Goal: Communication & Community: Answer question/provide support

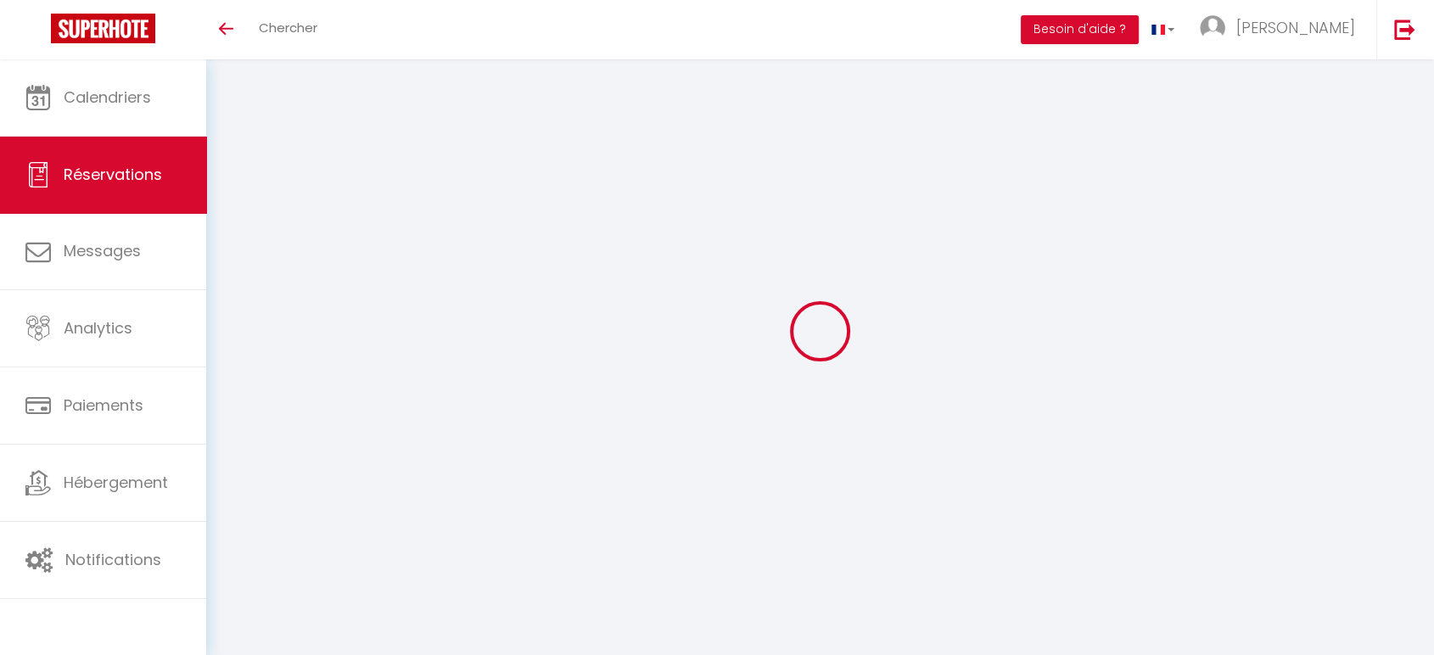
select select
checkbox input "false"
select select
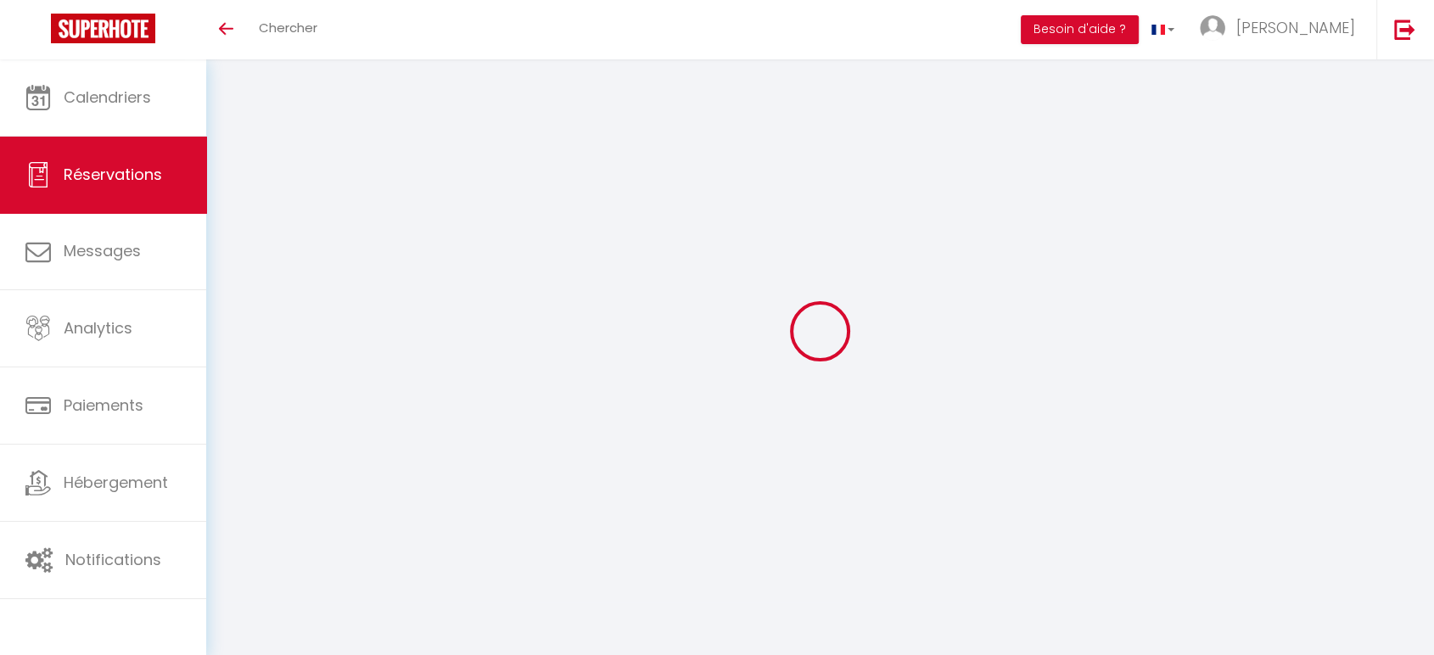
checkbox input "false"
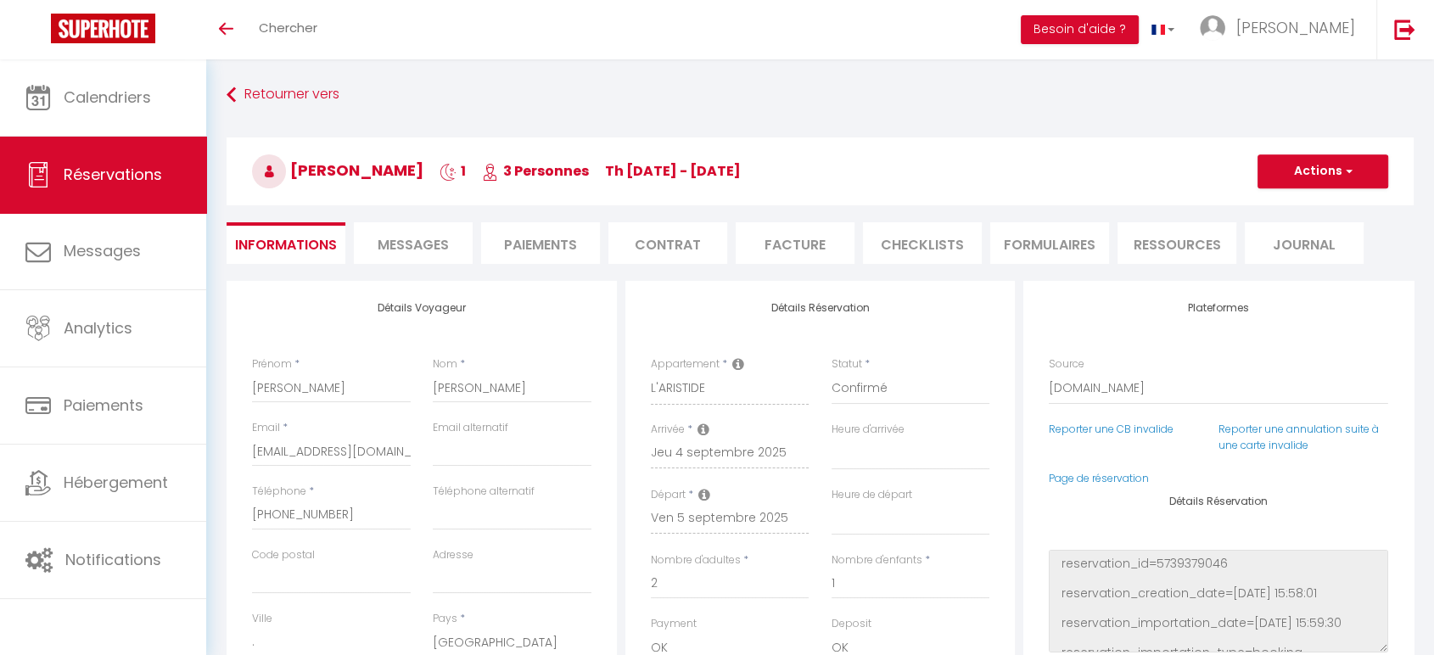
select select
checkbox input "false"
type textarea "** THIS RESERVATION HAS BEEN PRE-PAID ** BOOKING NOTE : Payment charge is EUR 1…"
type input "50"
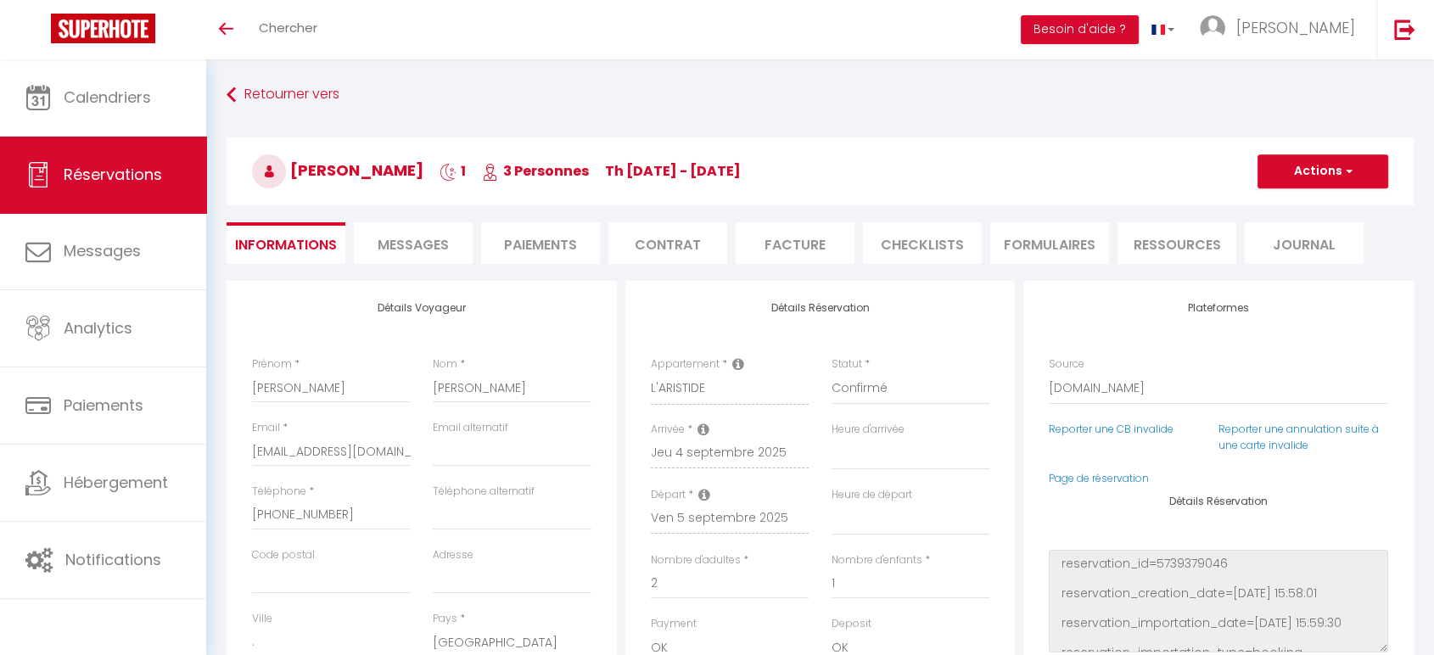
type input "2.79"
select select
checkbox input "false"
select select
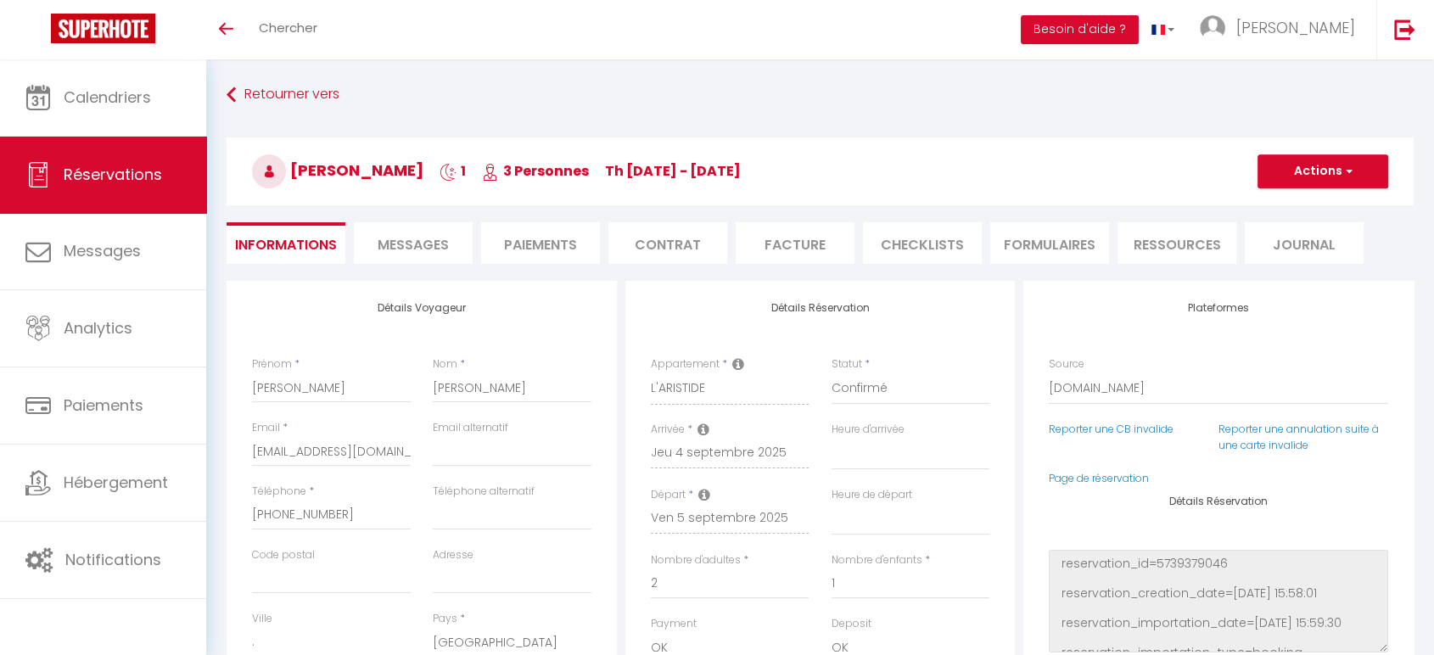
select select
drag, startPoint x: 434, startPoint y: 234, endPoint x: 420, endPoint y: 265, distance: 33.4
click at [434, 235] on span "Messages" at bounding box center [413, 245] width 71 height 20
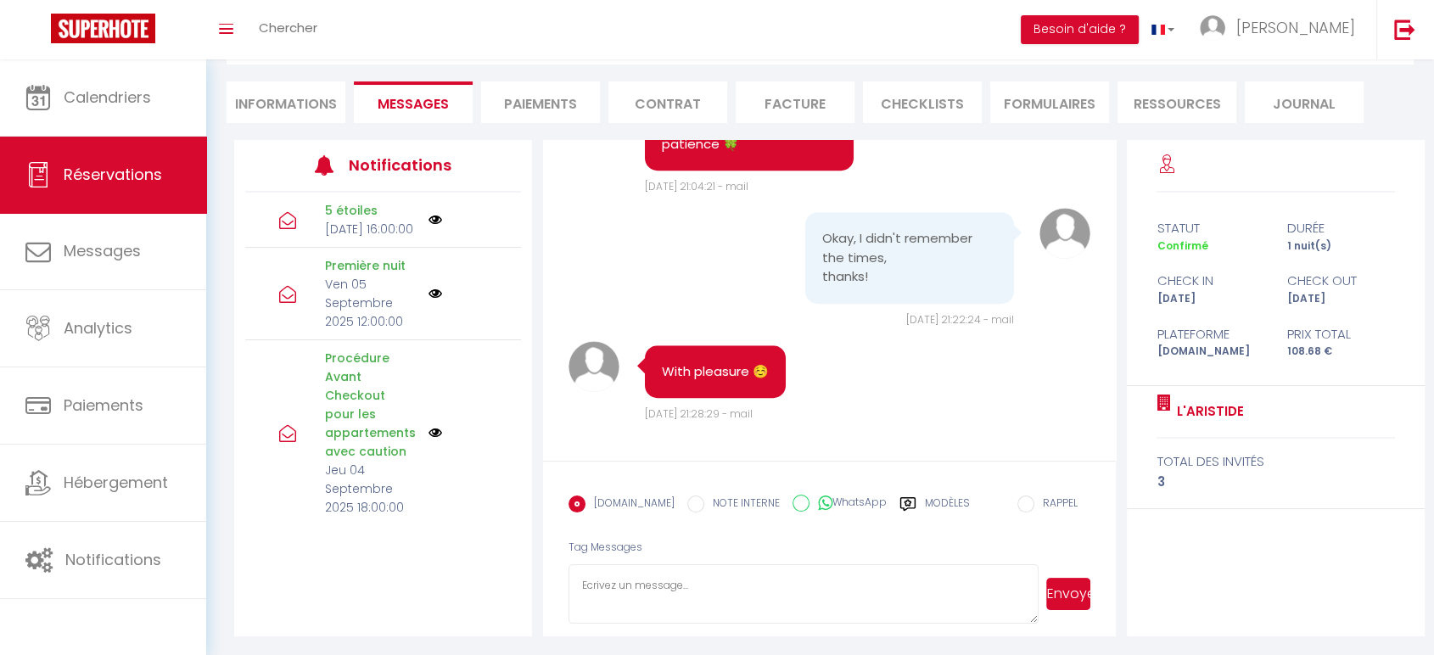
scroll to position [142, 0]
click at [656, 580] on textarea at bounding box center [803, 592] width 470 height 59
click at [643, 588] on textarea at bounding box center [803, 592] width 470 height 59
paste textarea "Hello [PERSON_NAME], Your security deposit was released [DATE]. Have a lovely e…"
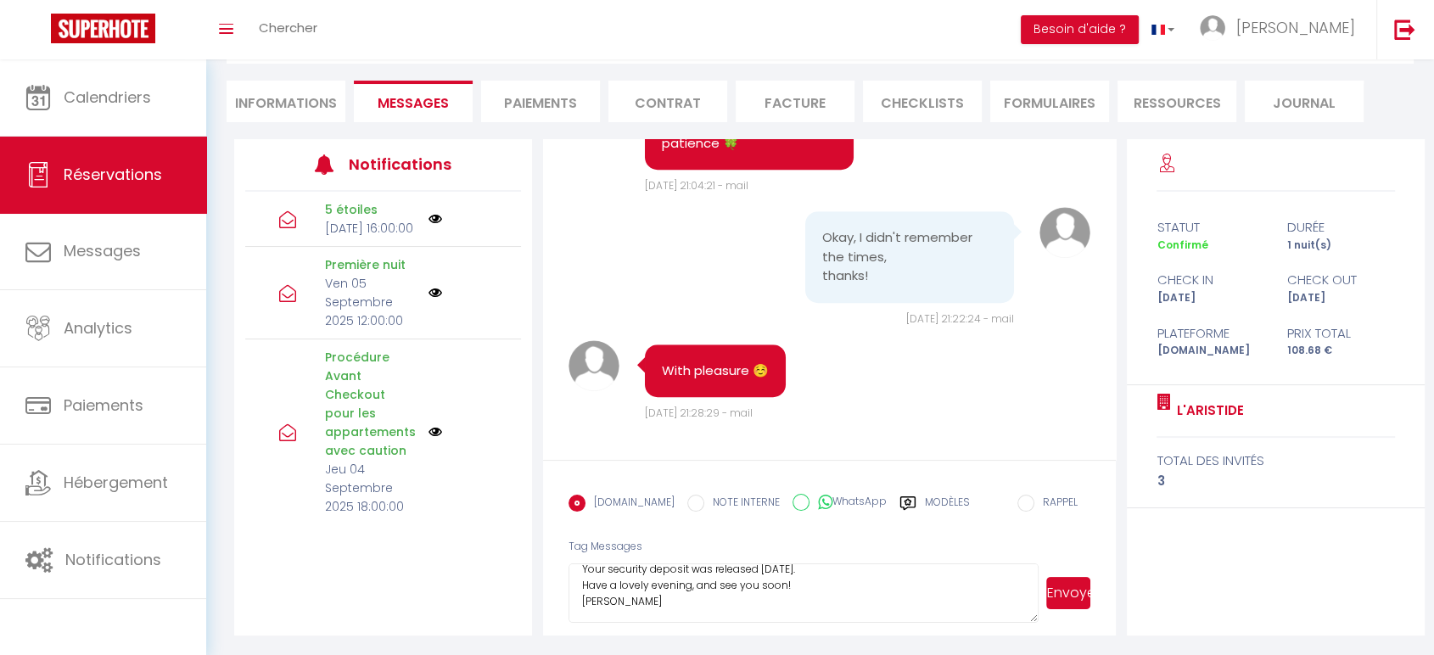
scroll to position [32, 0]
type textarea "Hello [PERSON_NAME], Your security deposit was released [DATE]. Have a lovely e…"
click at [1073, 589] on button "Envoyer" at bounding box center [1068, 593] width 44 height 32
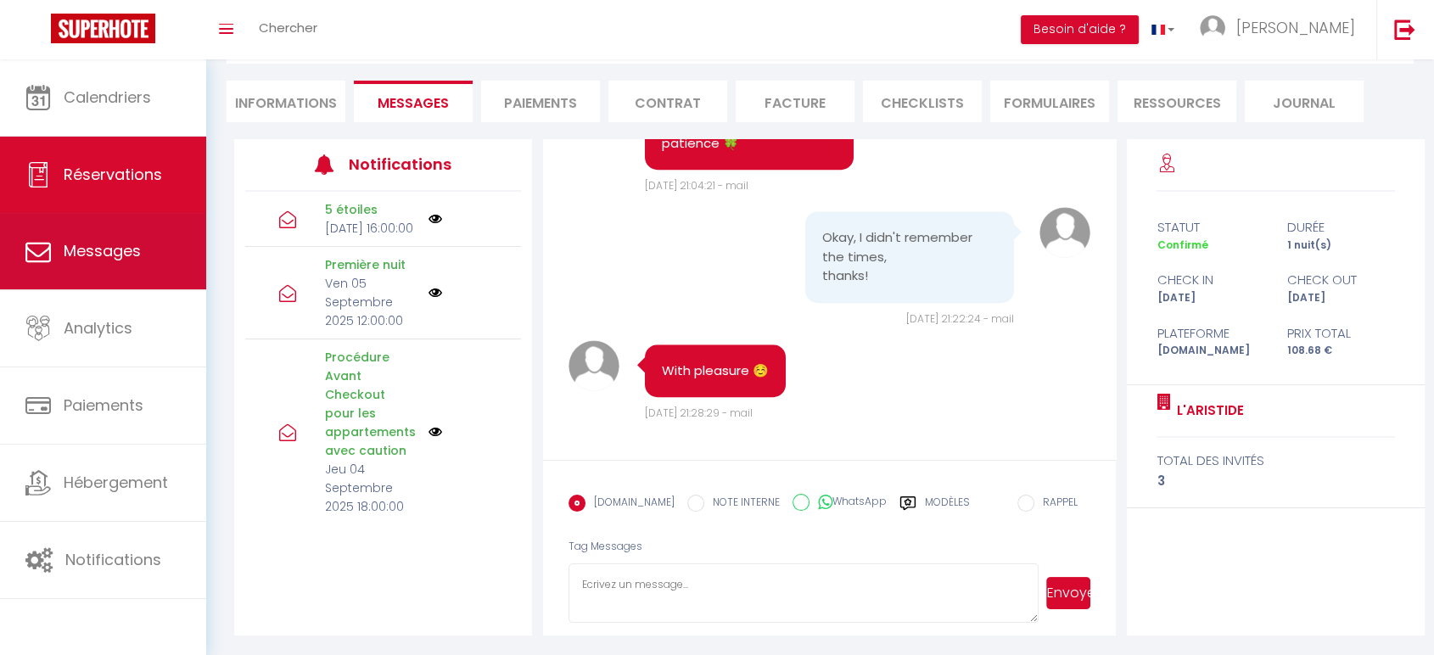
click at [87, 270] on link "Messages" at bounding box center [103, 251] width 206 height 76
select select "message"
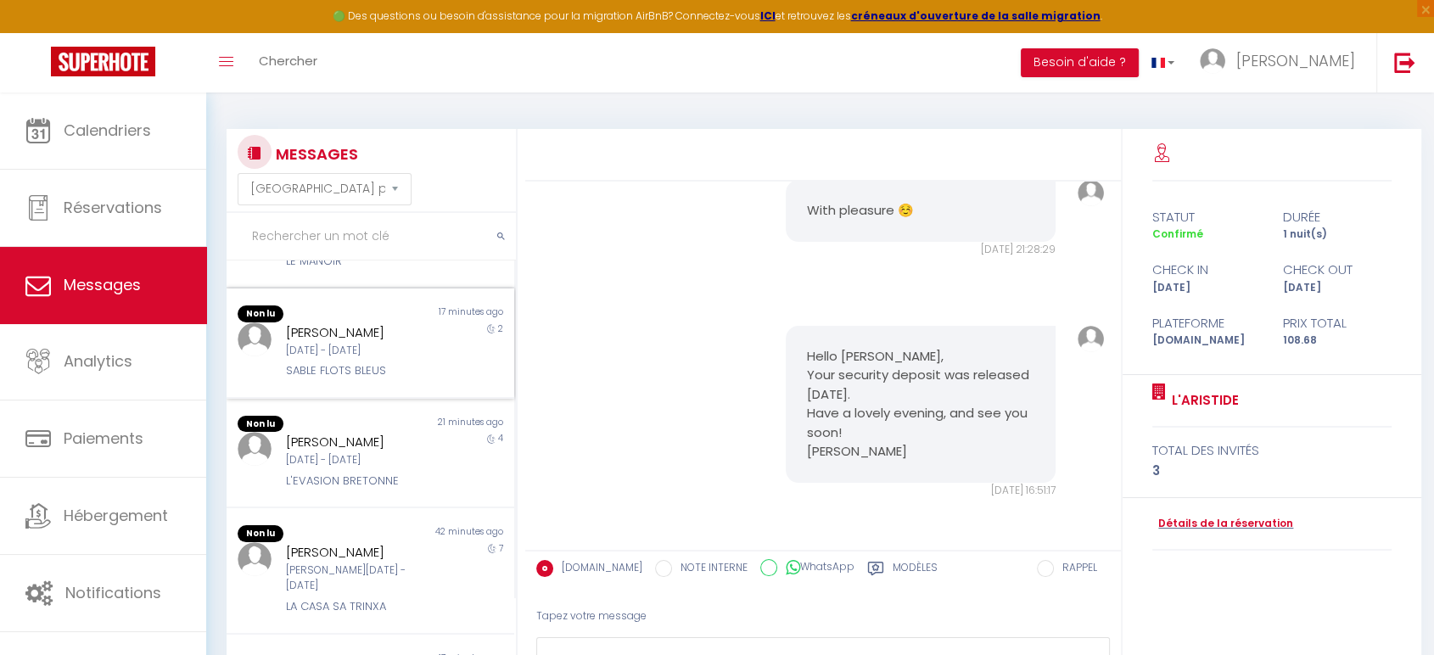
scroll to position [283, 0]
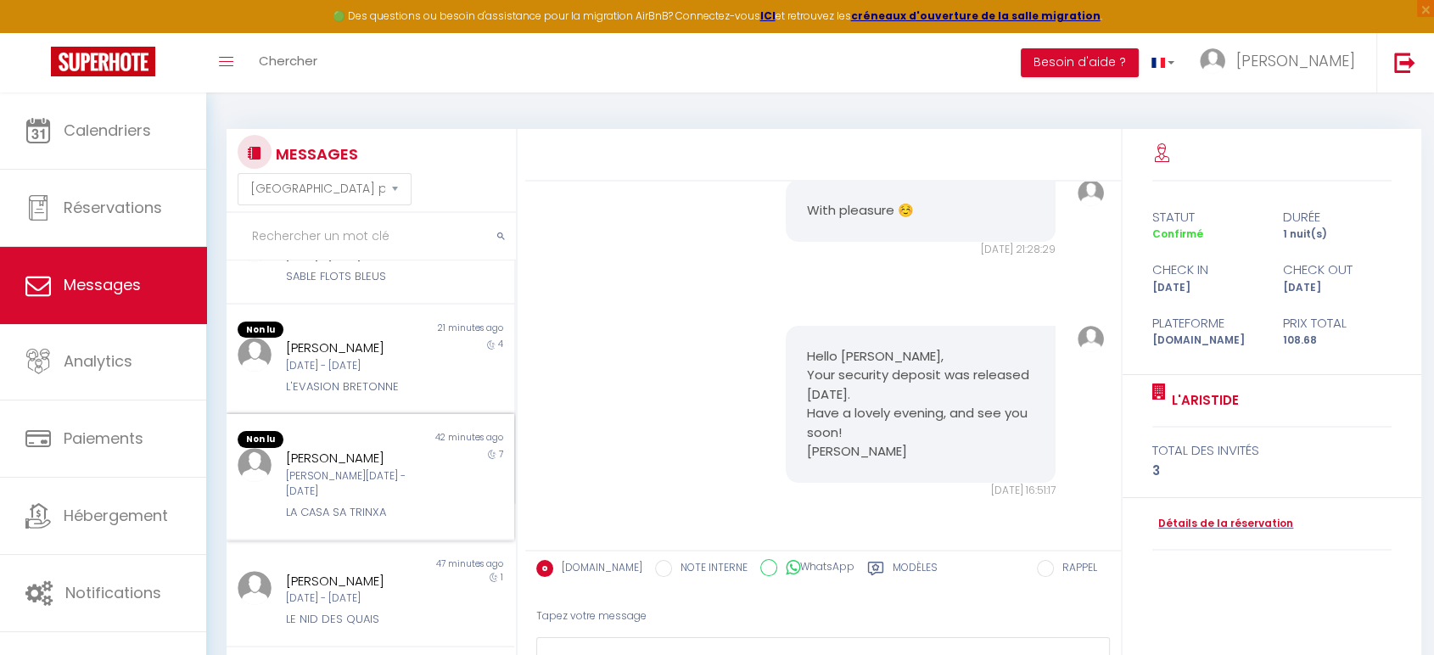
click at [333, 486] on div "[PERSON_NAME][DATE] - [DATE] LA CASA SA TRINXA" at bounding box center [359, 485] width 168 height 74
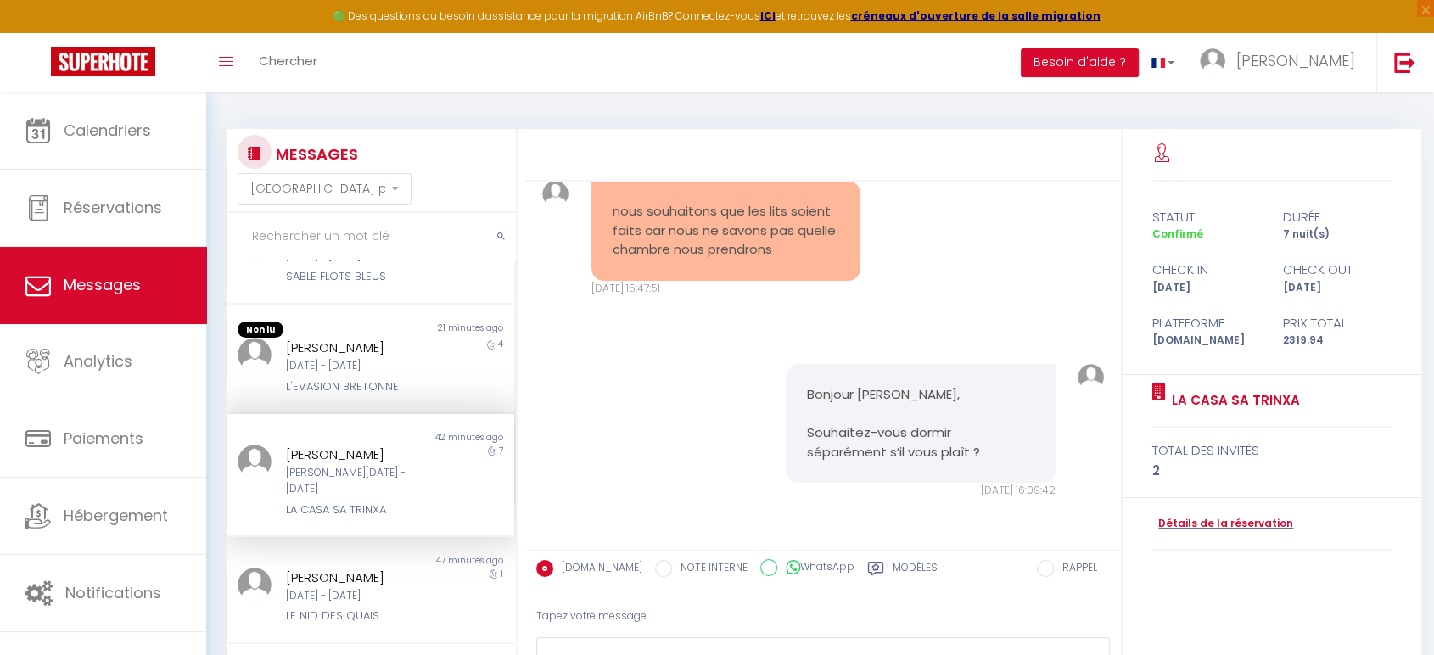
click at [654, 609] on div "Tapez votre message" at bounding box center [823, 617] width 574 height 42
drag, startPoint x: 641, startPoint y: 613, endPoint x: 637, endPoint y: 621, distance: 8.7
click at [638, 616] on div "Tapez votre message" at bounding box center [823, 617] width 574 height 42
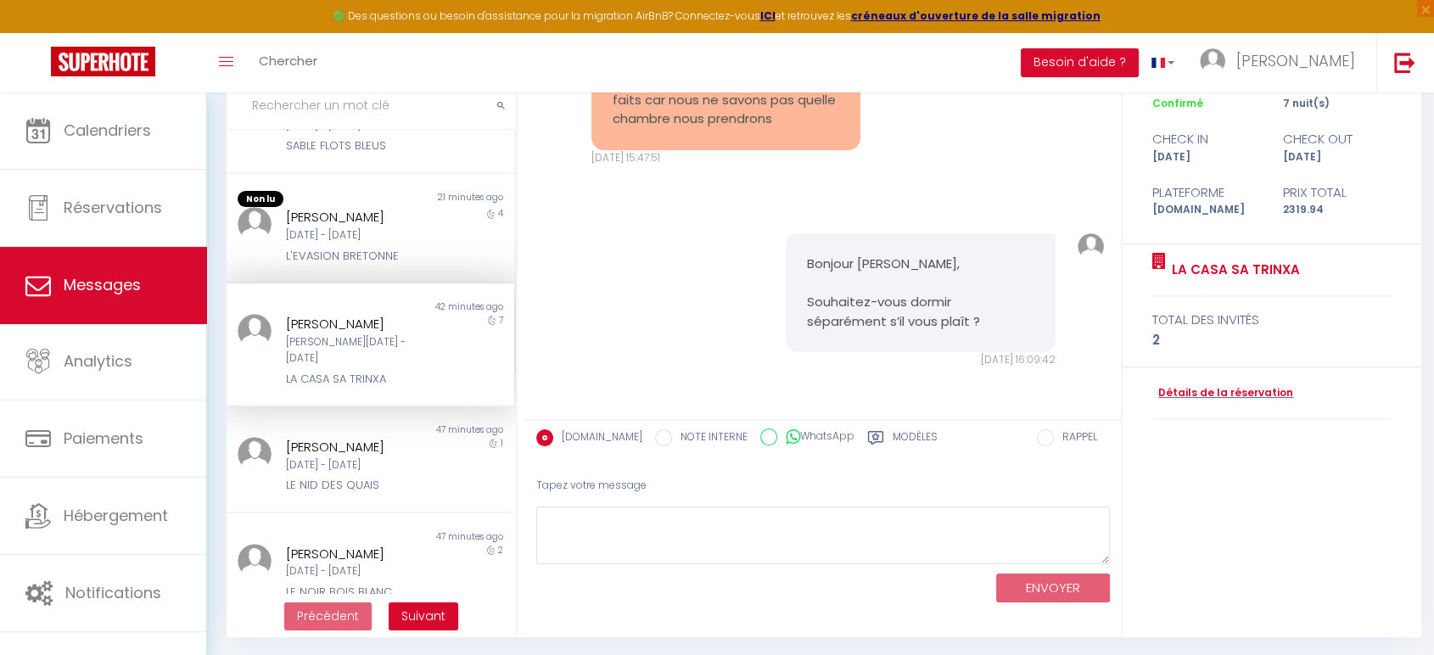
scroll to position [132, 0]
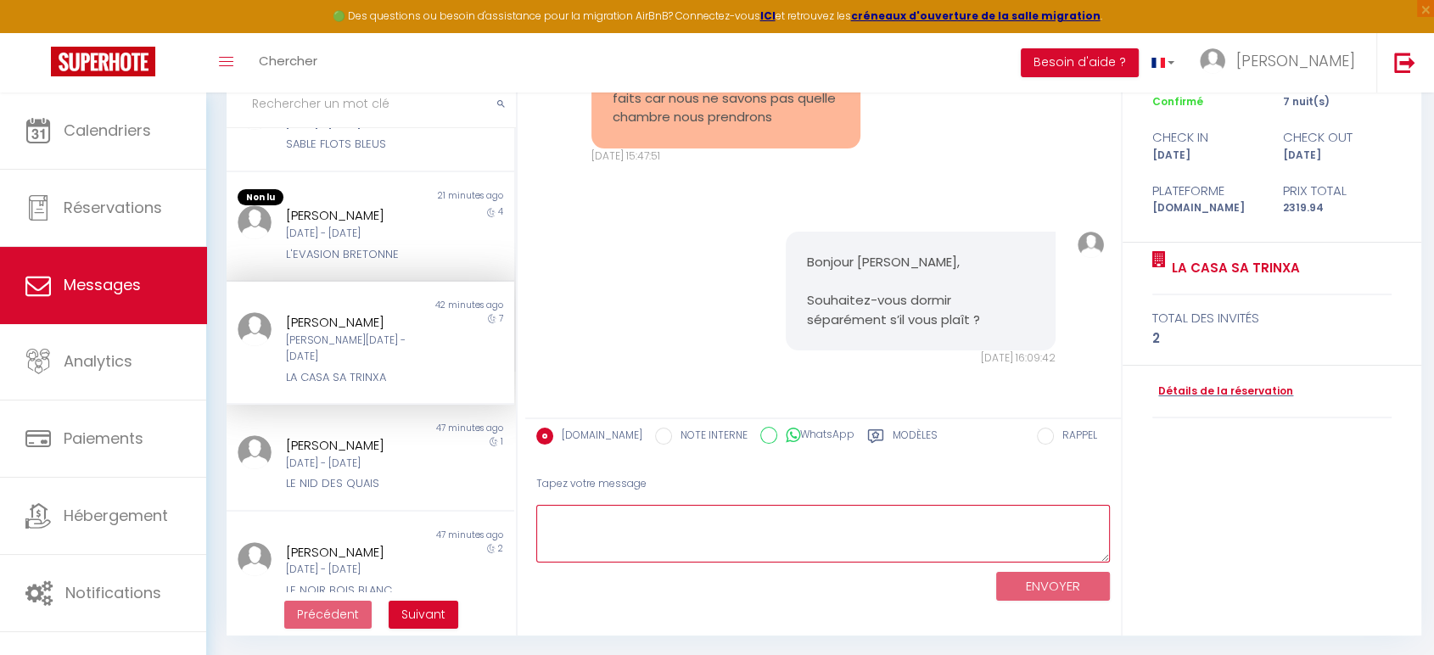
click at [649, 528] on textarea at bounding box center [823, 534] width 574 height 59
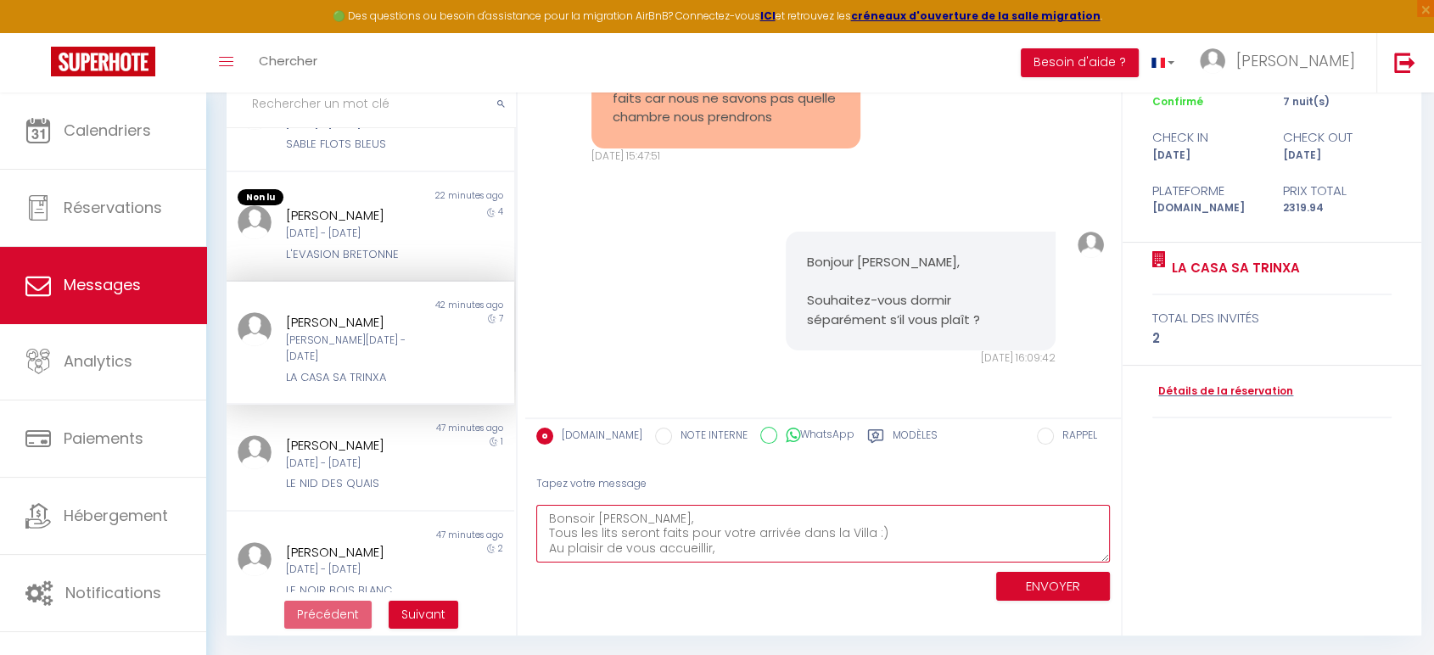
scroll to position [10, 0]
type textarea "Bonsoir [PERSON_NAME], Tous les lits seront faits pour votre arrivée dans la Vi…"
click at [1045, 582] on button "ENVOYER" at bounding box center [1053, 587] width 114 height 30
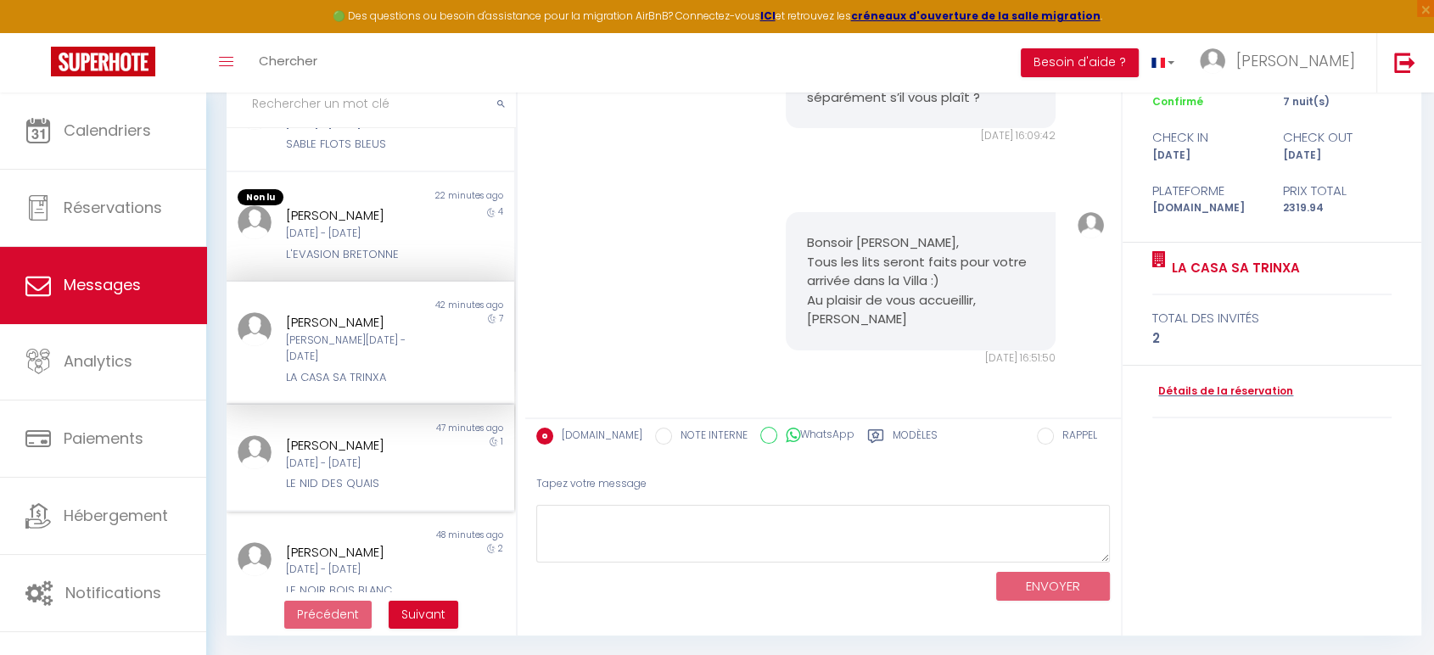
scroll to position [377, 0]
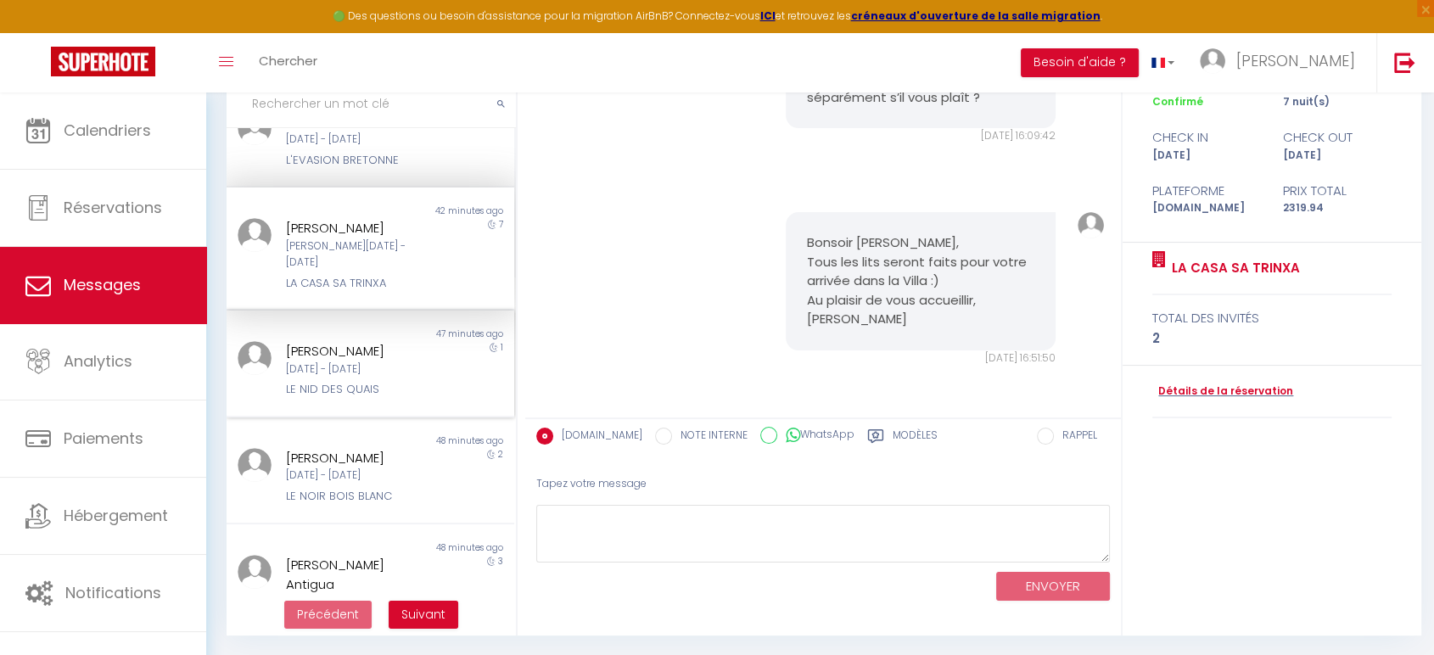
click at [370, 381] on div "LE NID DES QUAIS" at bounding box center [359, 389] width 146 height 17
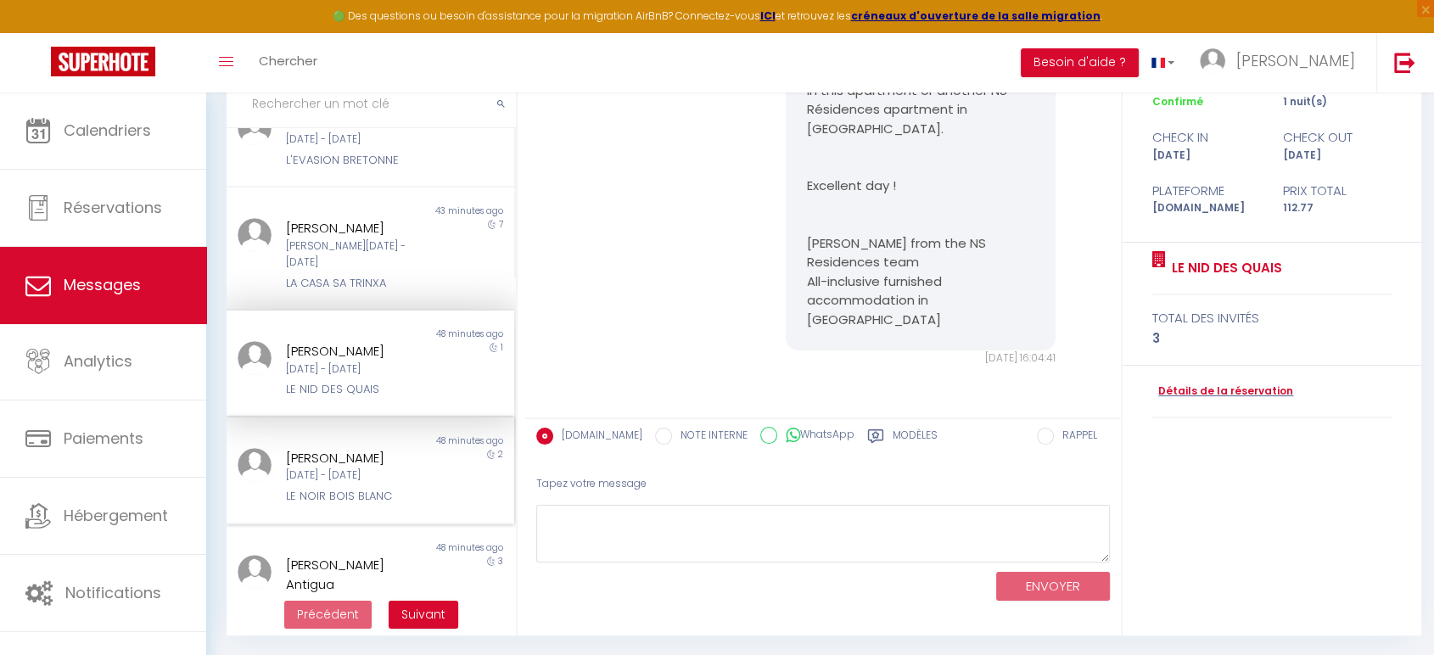
click at [365, 488] on div "LE NOIR BOIS BLANC" at bounding box center [359, 496] width 146 height 17
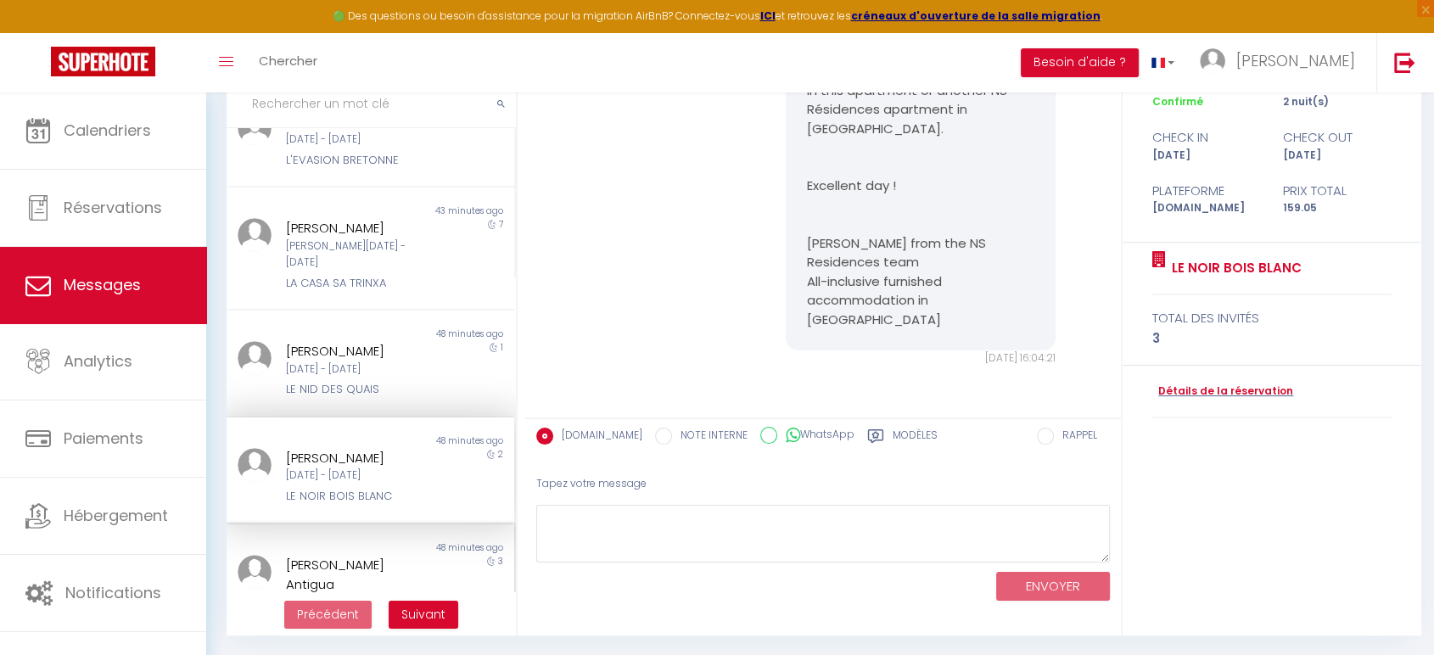
click at [344, 555] on div "[PERSON_NAME] Antigua" at bounding box center [359, 575] width 146 height 40
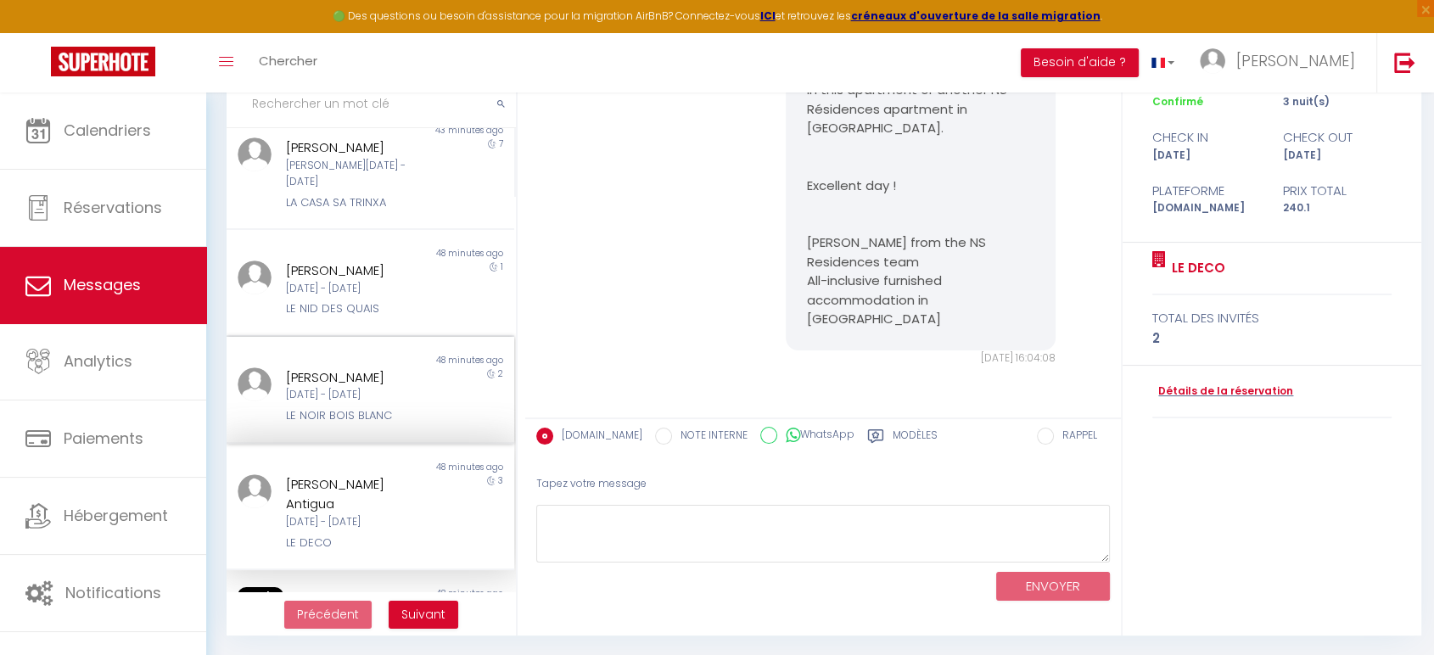
scroll to position [656, 0]
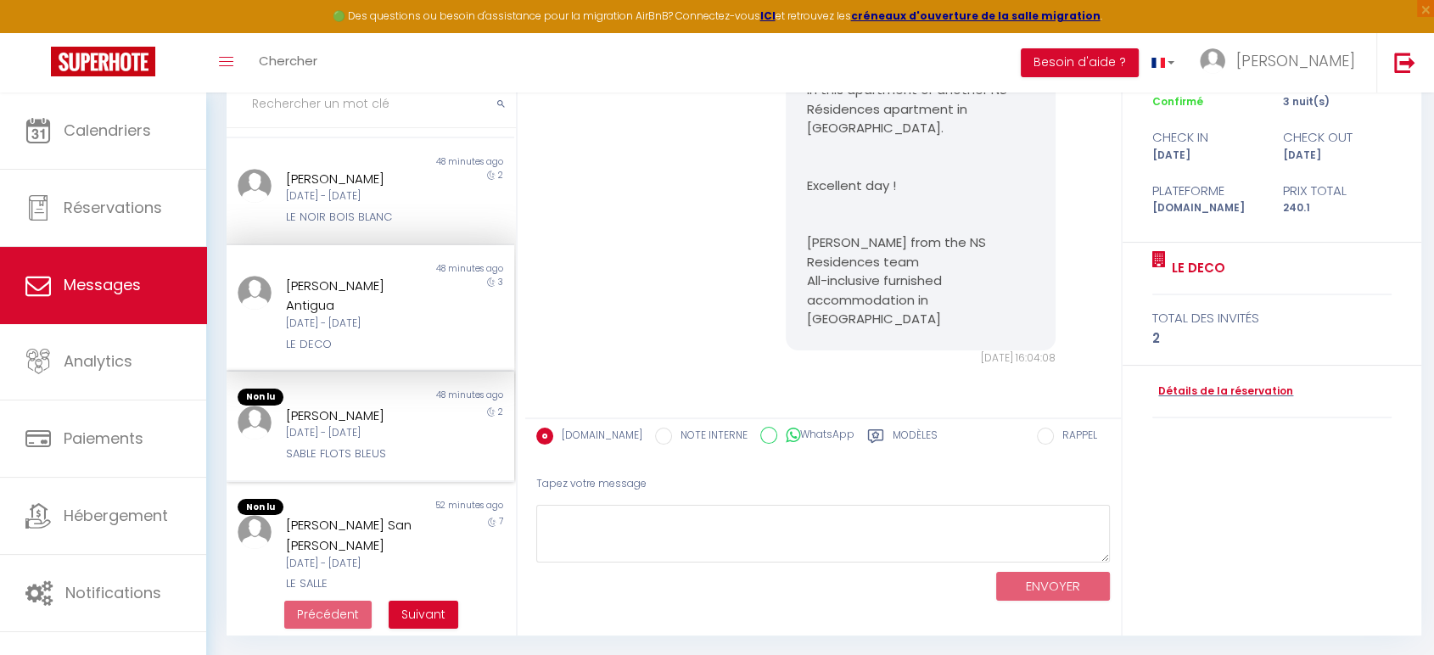
click at [388, 445] on div "SABLE FLOTS BLEUS" at bounding box center [359, 453] width 146 height 17
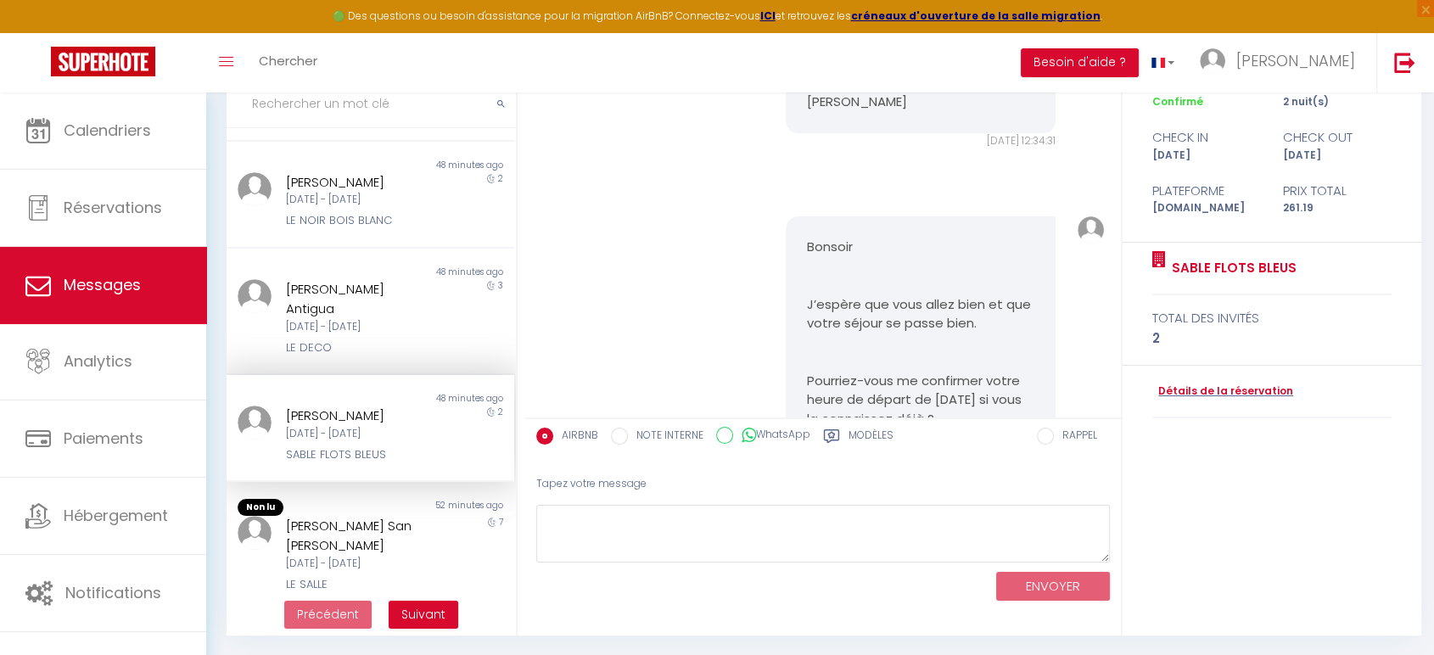
scroll to position [7538, 0]
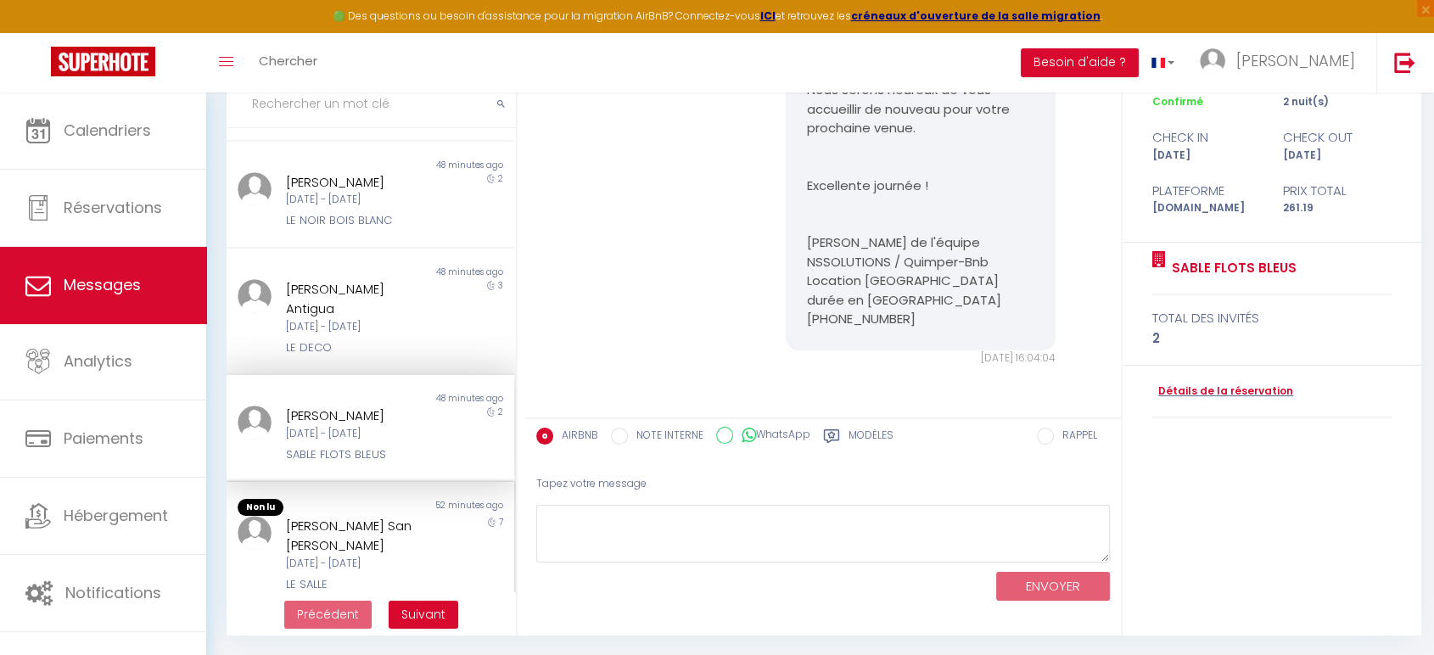
click at [380, 556] on div "[DATE] - [DATE]" at bounding box center [359, 564] width 146 height 16
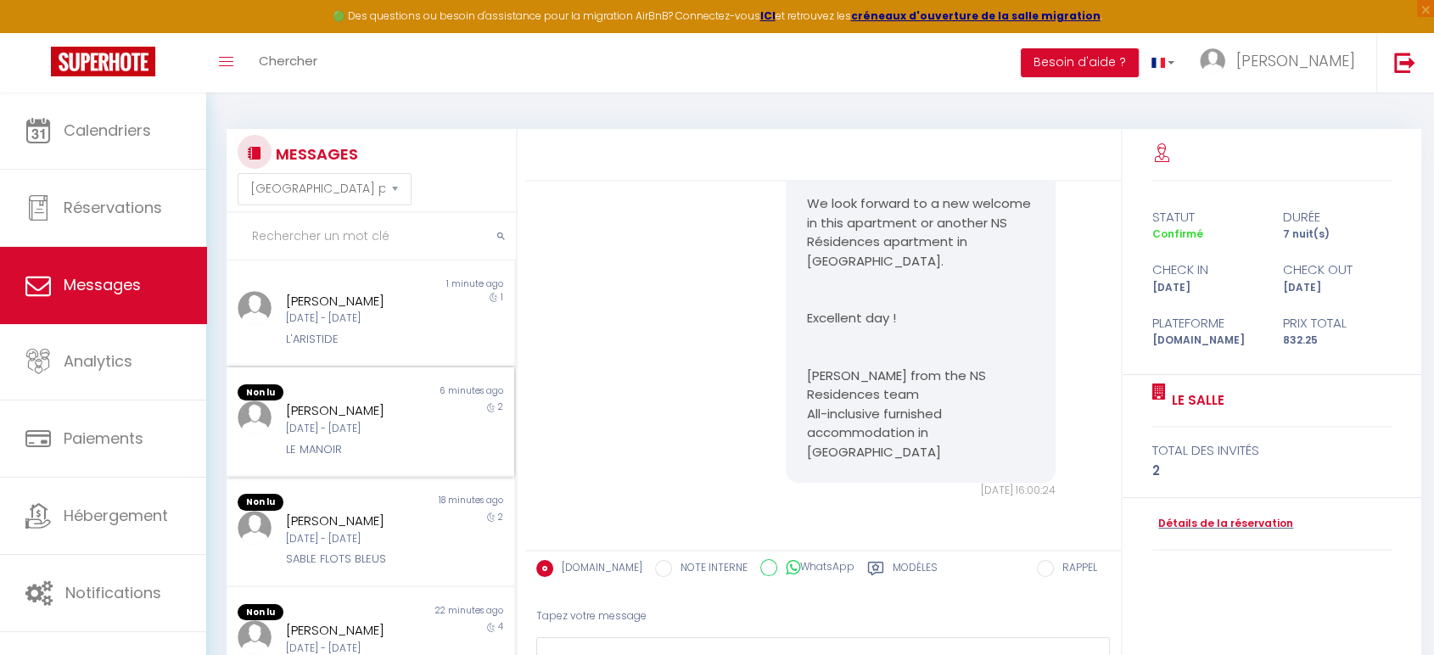
click at [360, 466] on div "Non lu 6 minutes ago [PERSON_NAME] [DATE] - [DATE] LE MANOIR 2" at bounding box center [371, 422] width 288 height 110
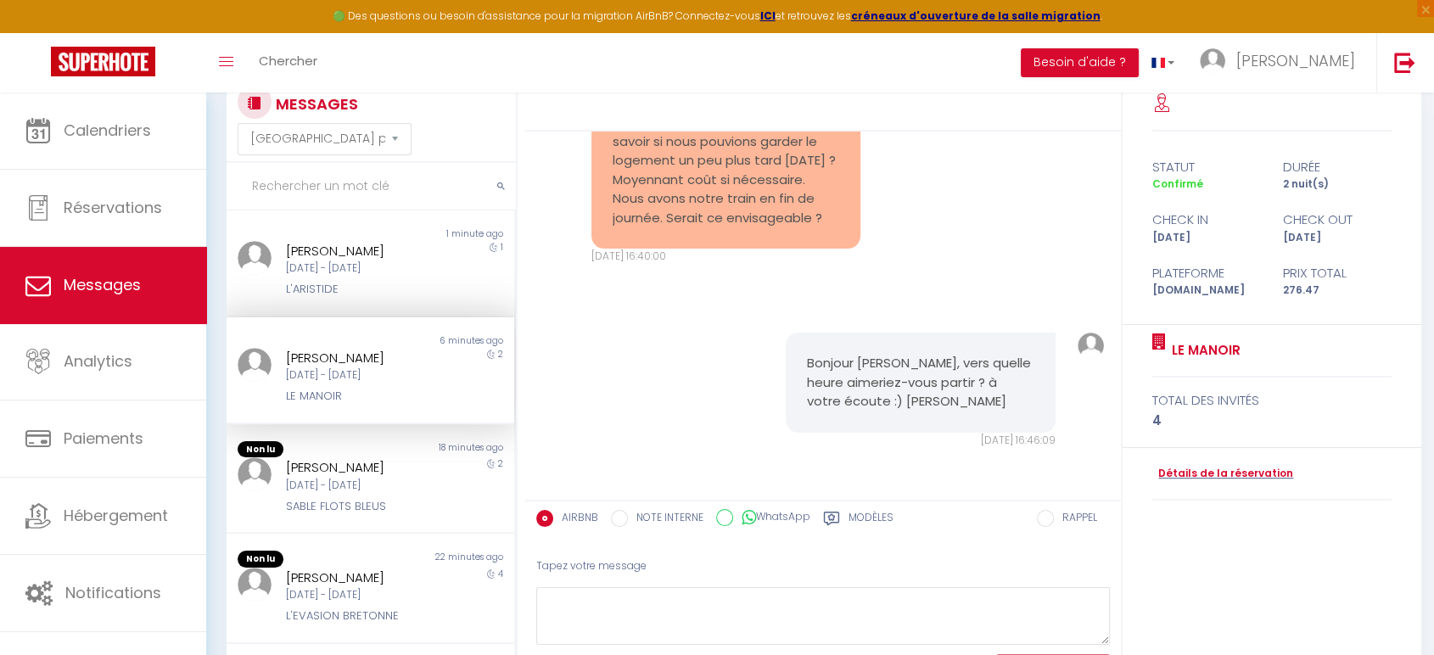
scroll to position [94, 0]
